Goal: Check status: Check status

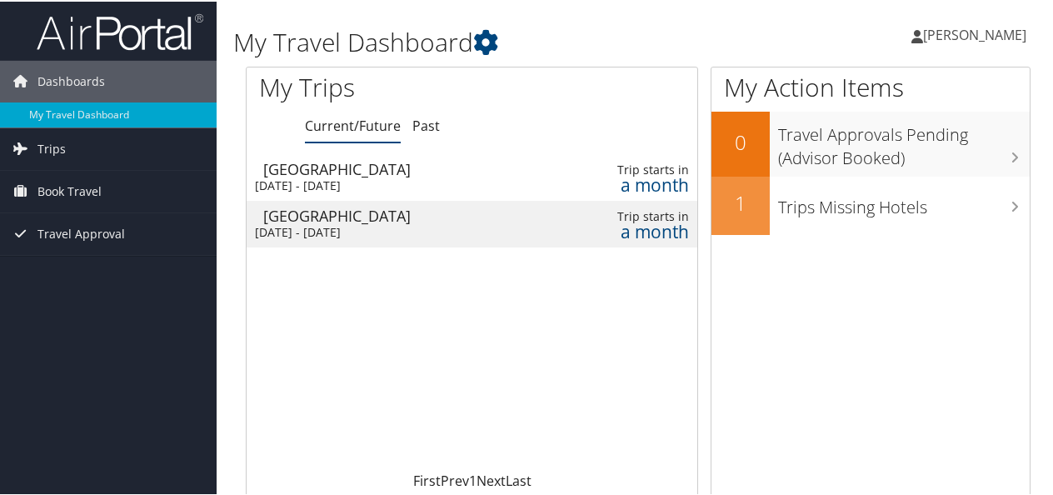
click at [314, 170] on div "[GEOGRAPHIC_DATA]" at bounding box center [402, 167] width 278 height 15
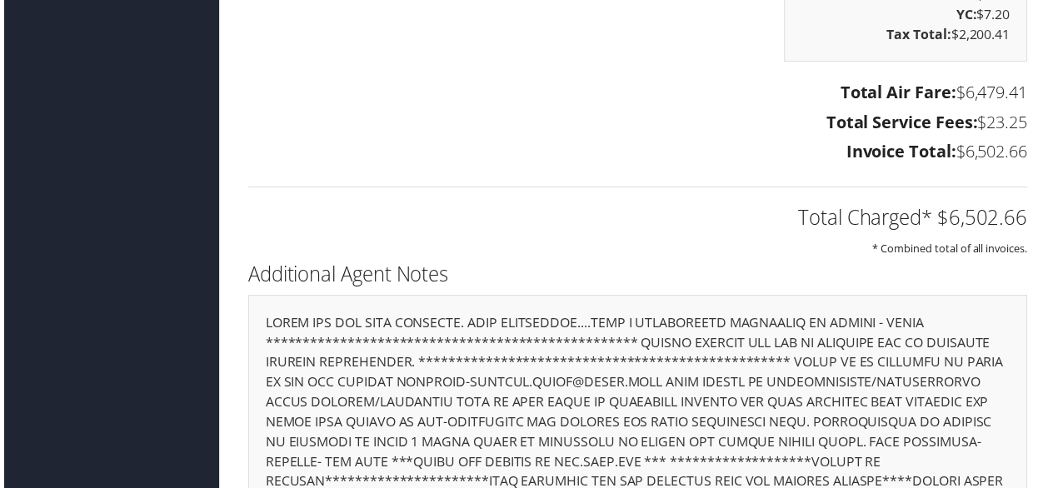
scroll to position [3916, 0]
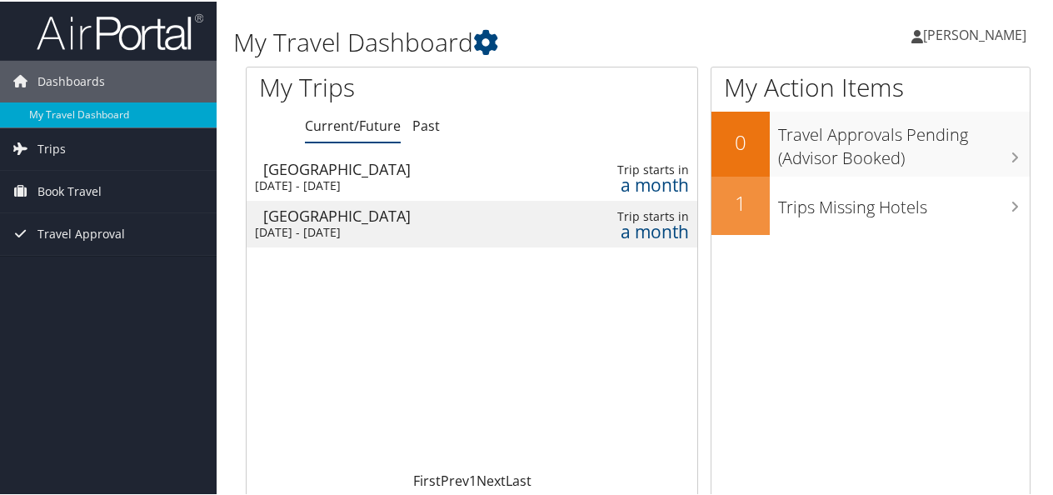
click at [330, 213] on div "[GEOGRAPHIC_DATA]" at bounding box center [402, 214] width 278 height 15
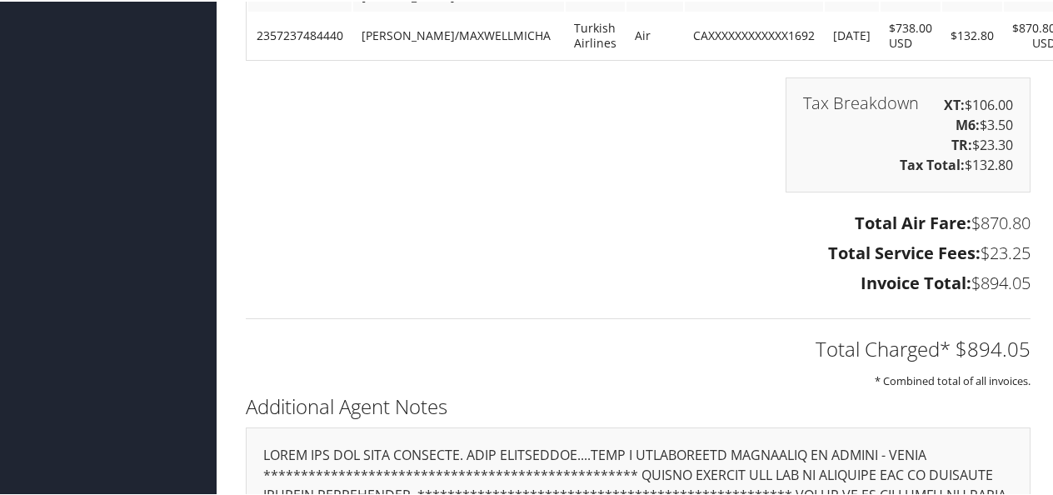
scroll to position [1177, 0]
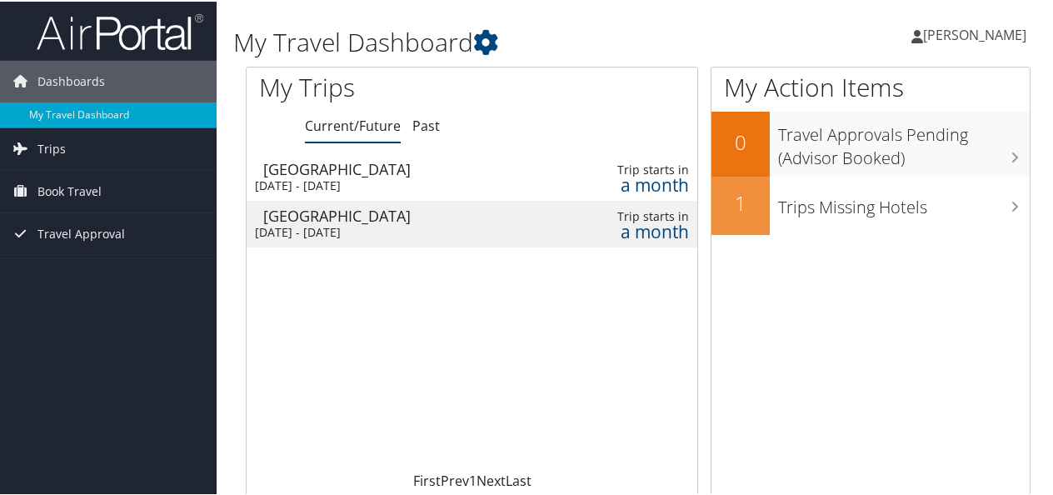
click at [312, 171] on div "Istanbul" at bounding box center [402, 167] width 278 height 15
